Goal: Information Seeking & Learning: Learn about a topic

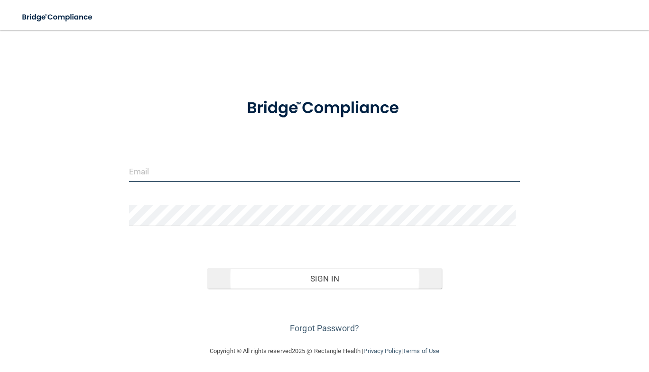
type input "[EMAIL_ADDRESS][PERSON_NAME][DOMAIN_NAME]"
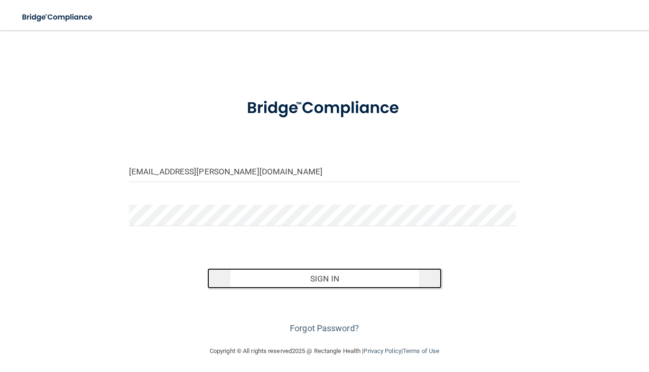
click at [343, 270] on button "Sign In" at bounding box center [324, 279] width 235 height 21
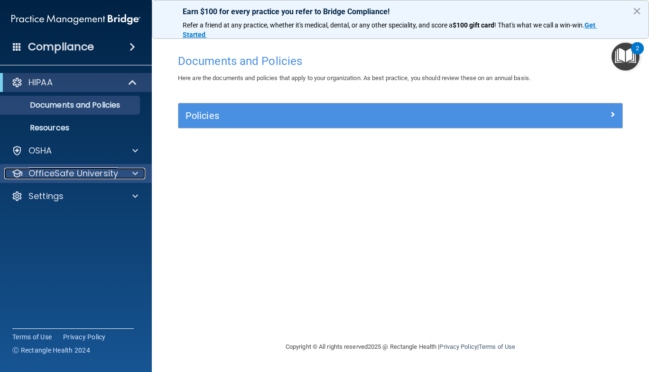
click at [135, 178] on span at bounding box center [135, 173] width 6 height 11
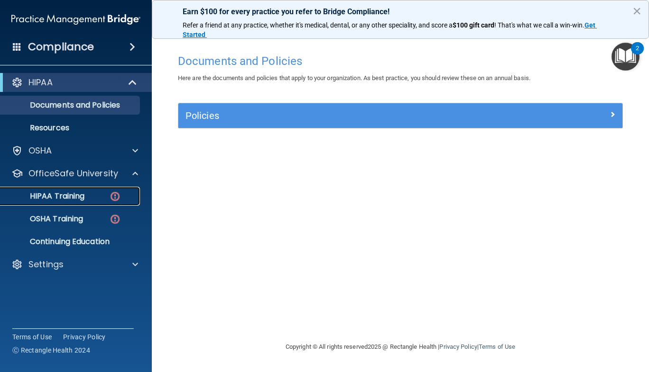
click at [95, 197] on div "HIPAA Training" at bounding box center [71, 196] width 130 height 9
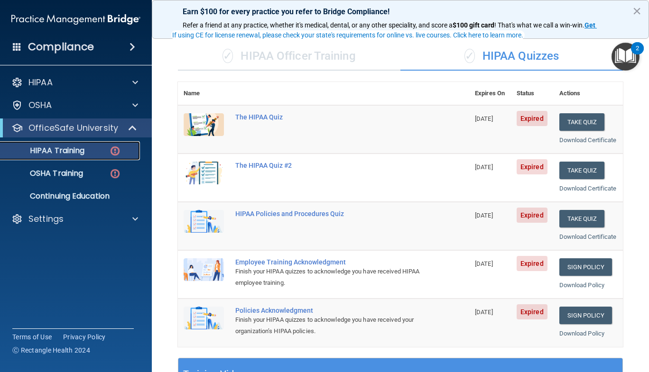
scroll to position [61, 0]
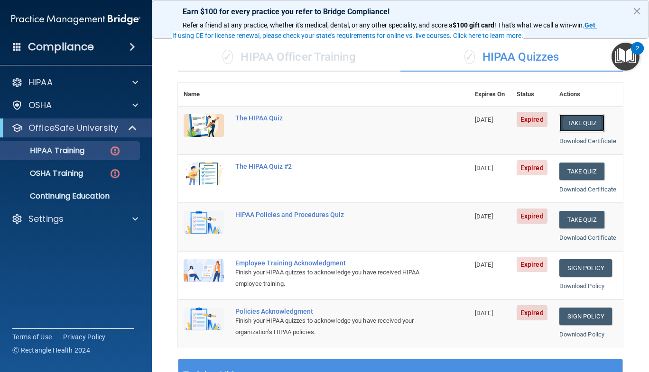
click at [572, 126] on button "Take Quiz" at bounding box center [582, 123] width 46 height 18
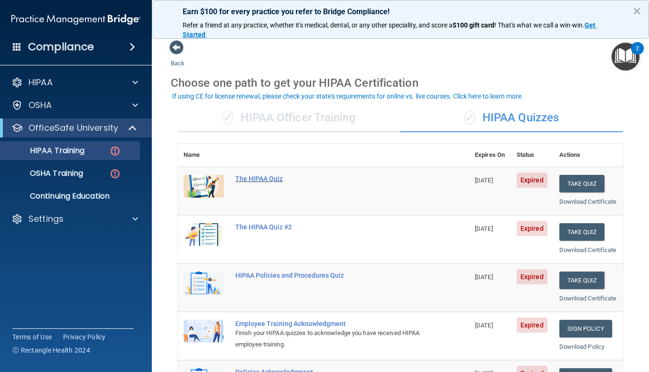
click at [259, 177] on div "The HIPAA Quiz" at bounding box center [328, 179] width 186 height 8
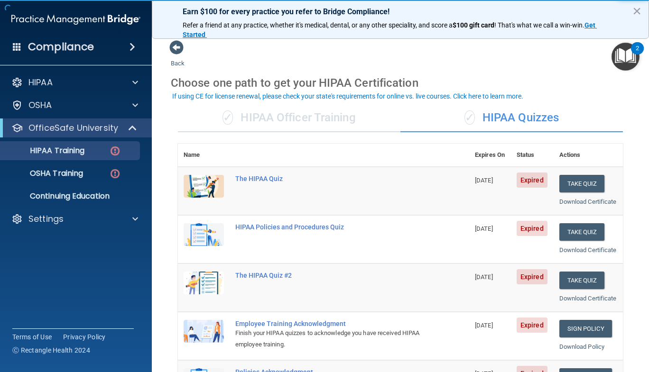
click at [327, 121] on div "✓ HIPAA Officer Training" at bounding box center [289, 118] width 223 height 28
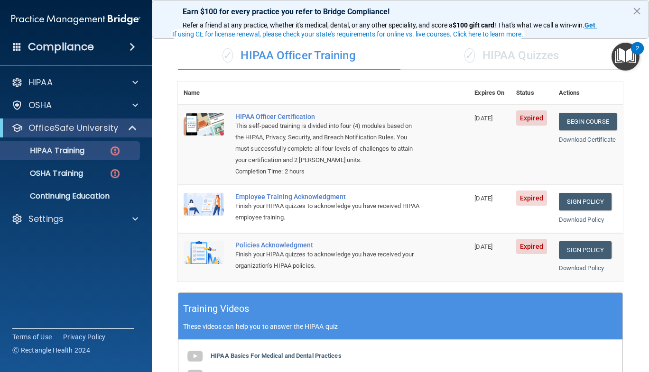
scroll to position [64, 0]
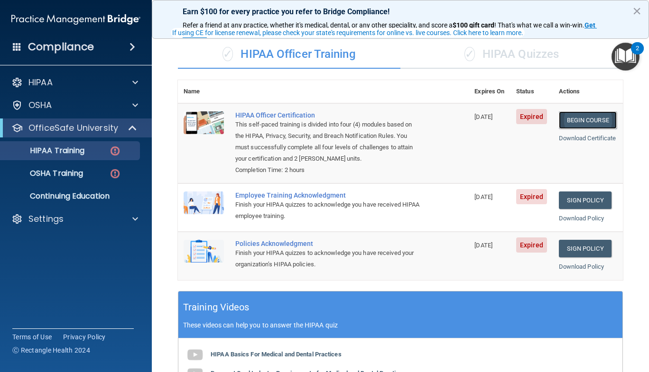
click at [569, 118] on link "Begin Course" at bounding box center [588, 120] width 58 height 18
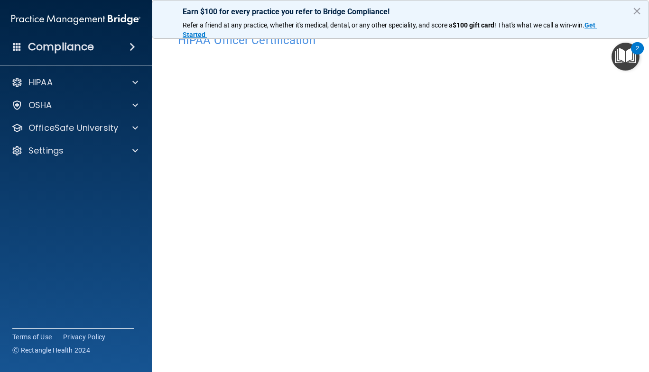
scroll to position [20, 0]
